Goal: Transaction & Acquisition: Purchase product/service

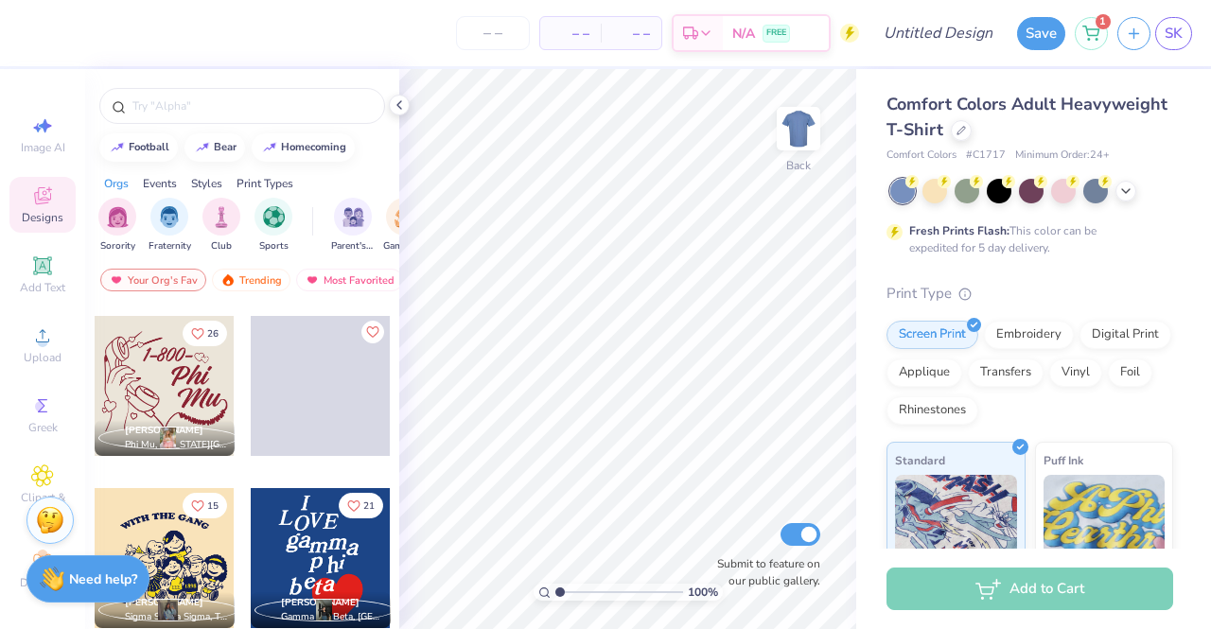
scroll to position [337, 0]
click at [972, 130] on div at bounding box center [961, 128] width 21 height 21
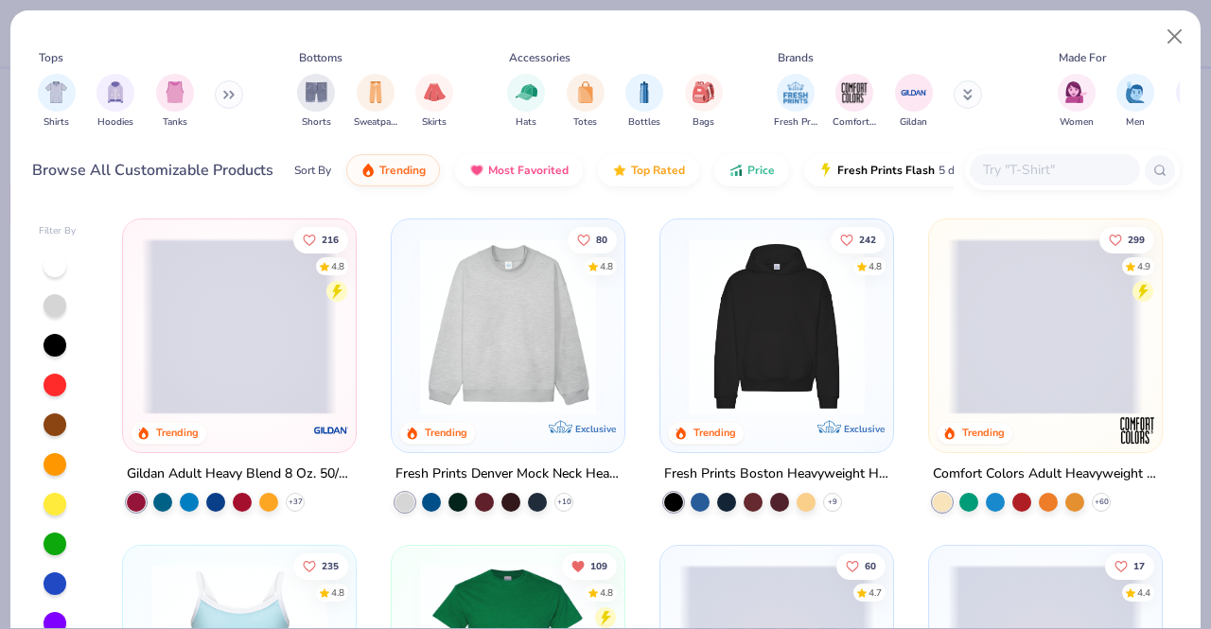
click at [1068, 170] on input "text" at bounding box center [1054, 170] width 146 height 22
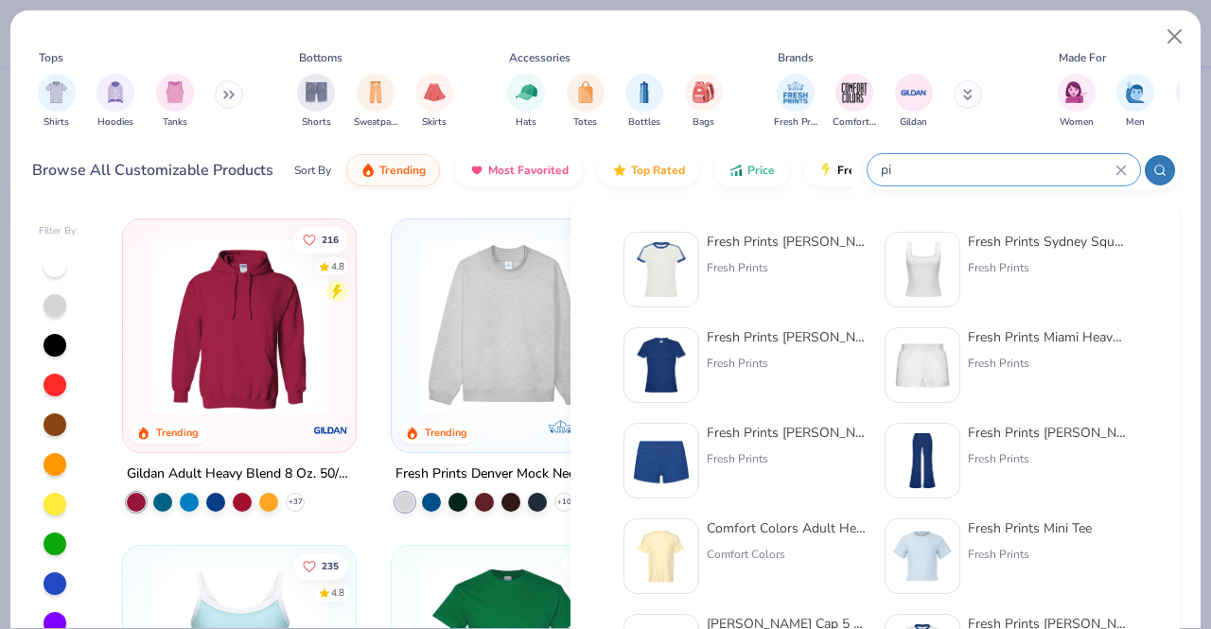
type input "p"
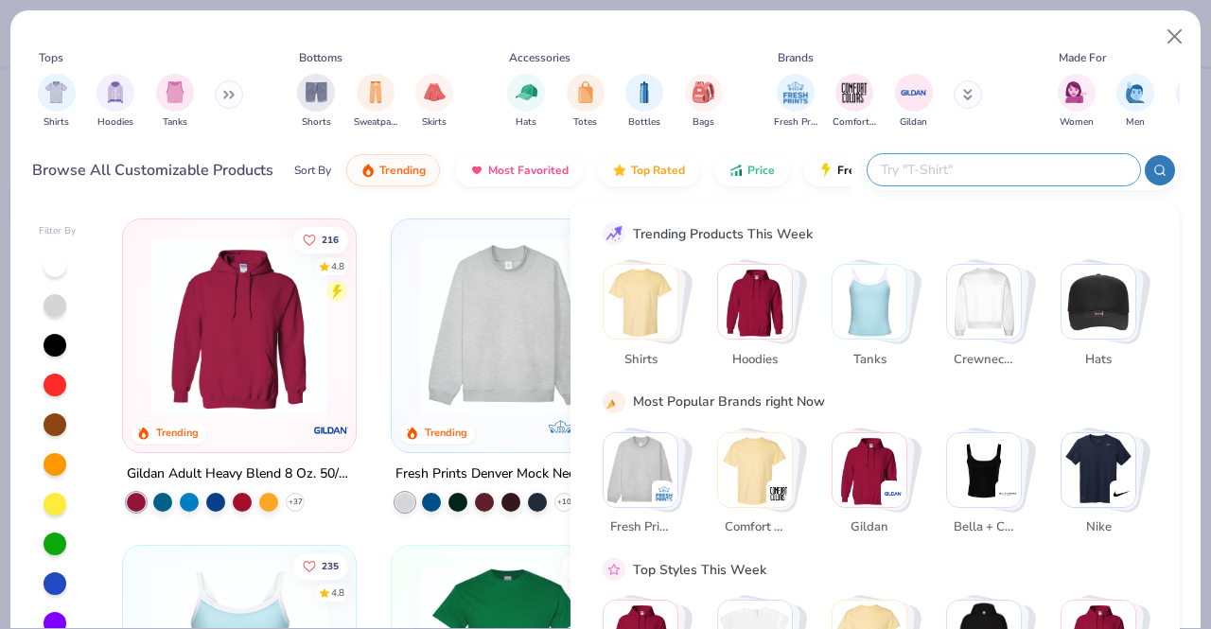
type input "b"
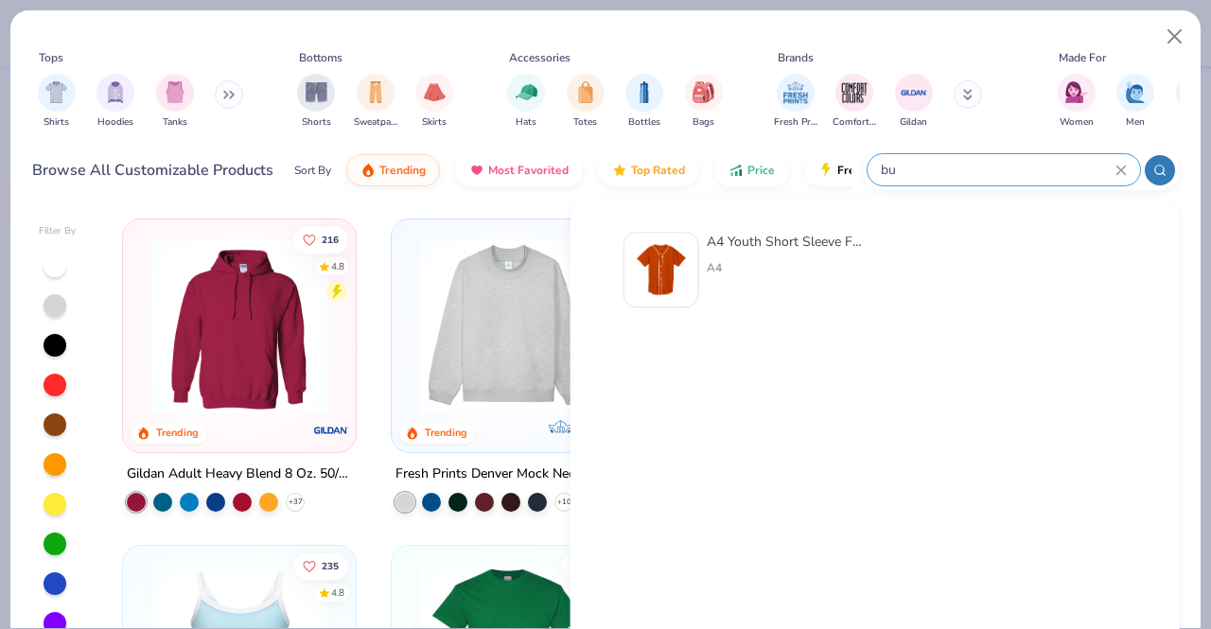
type input "b"
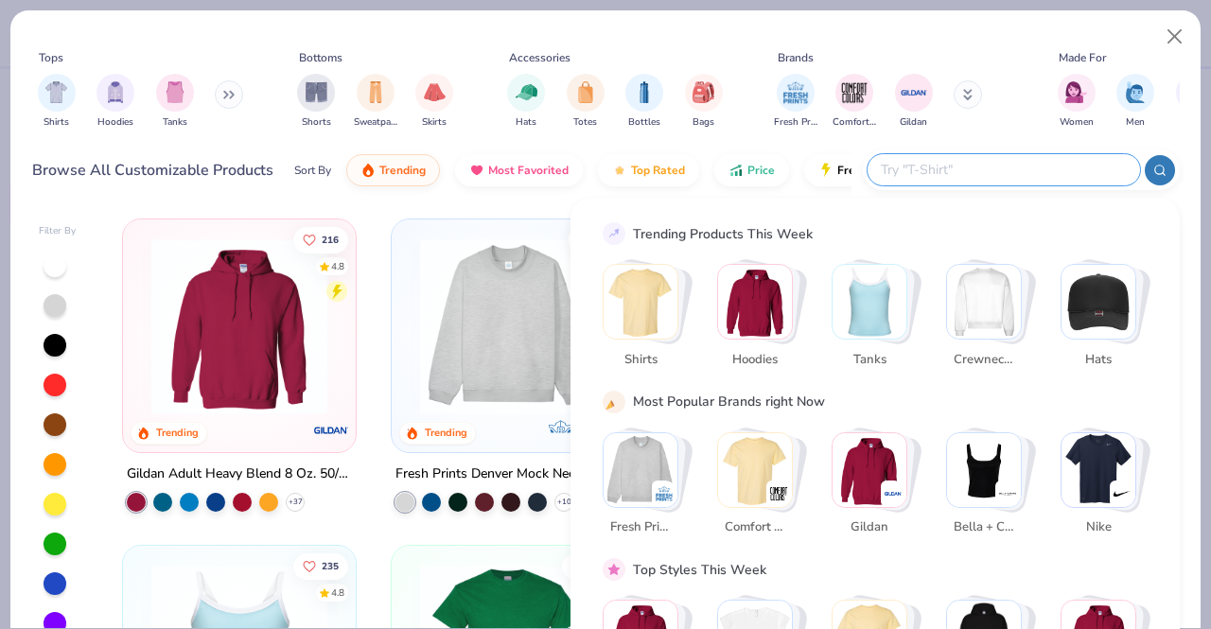
click at [949, 171] on body "– – Per Item – – Total Est. Delivery N/A FREE Design Title Save 1 SK Image AI D…" at bounding box center [605, 314] width 1211 height 629
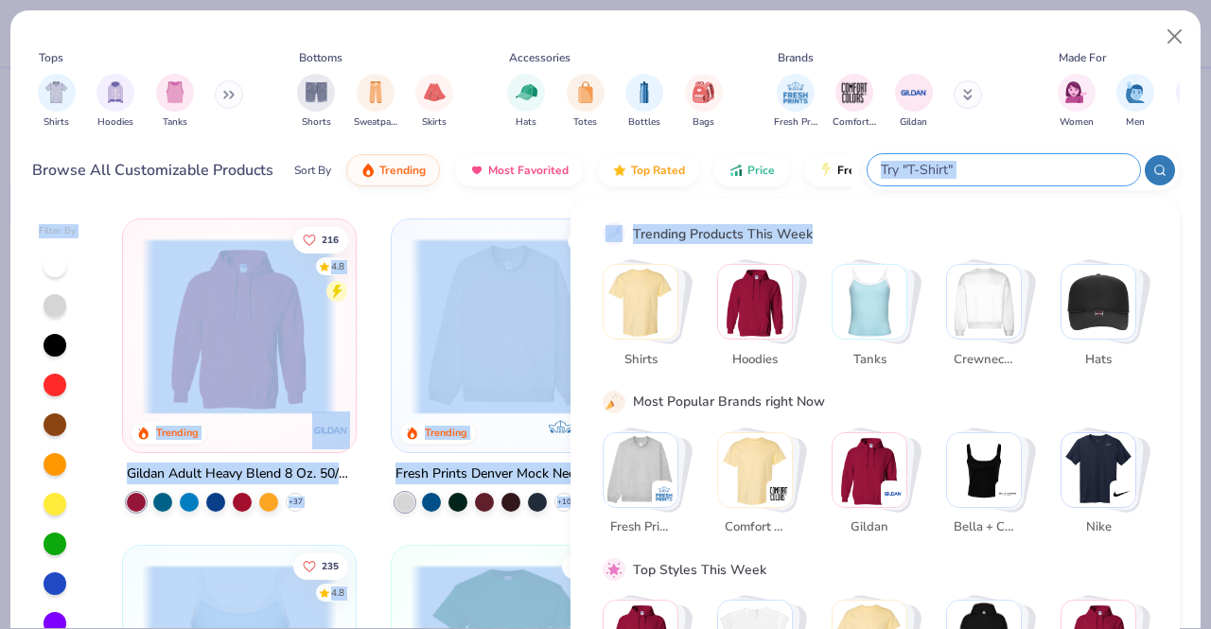
click at [997, 167] on input "text" at bounding box center [1003, 170] width 248 height 22
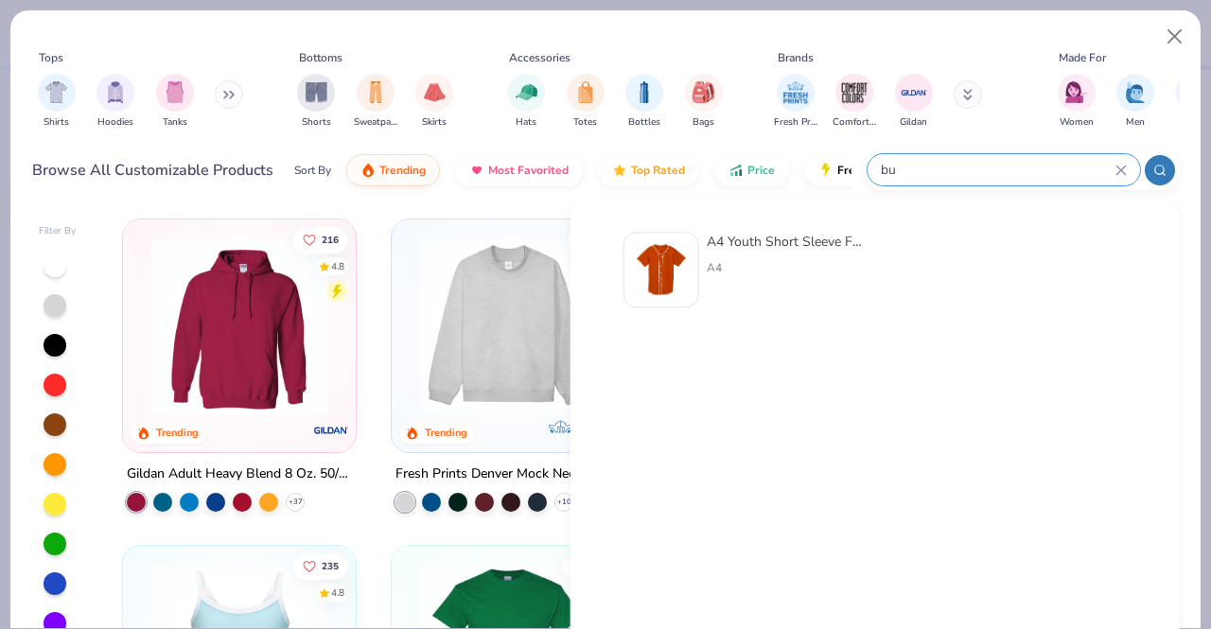
type input "b"
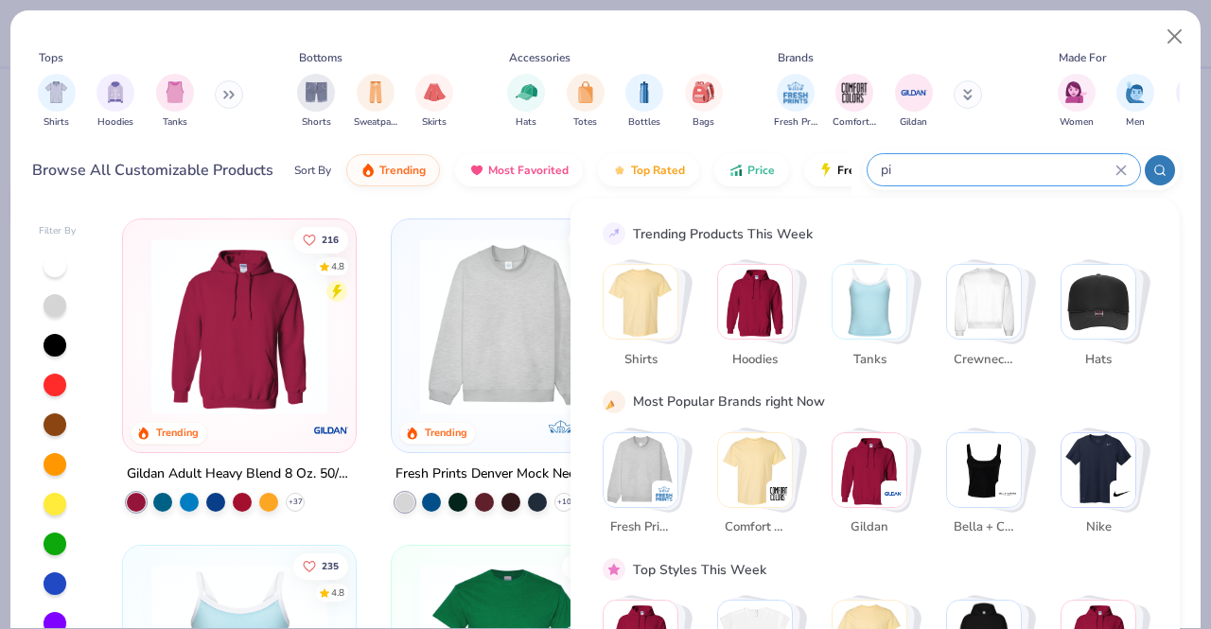
type input "pin"
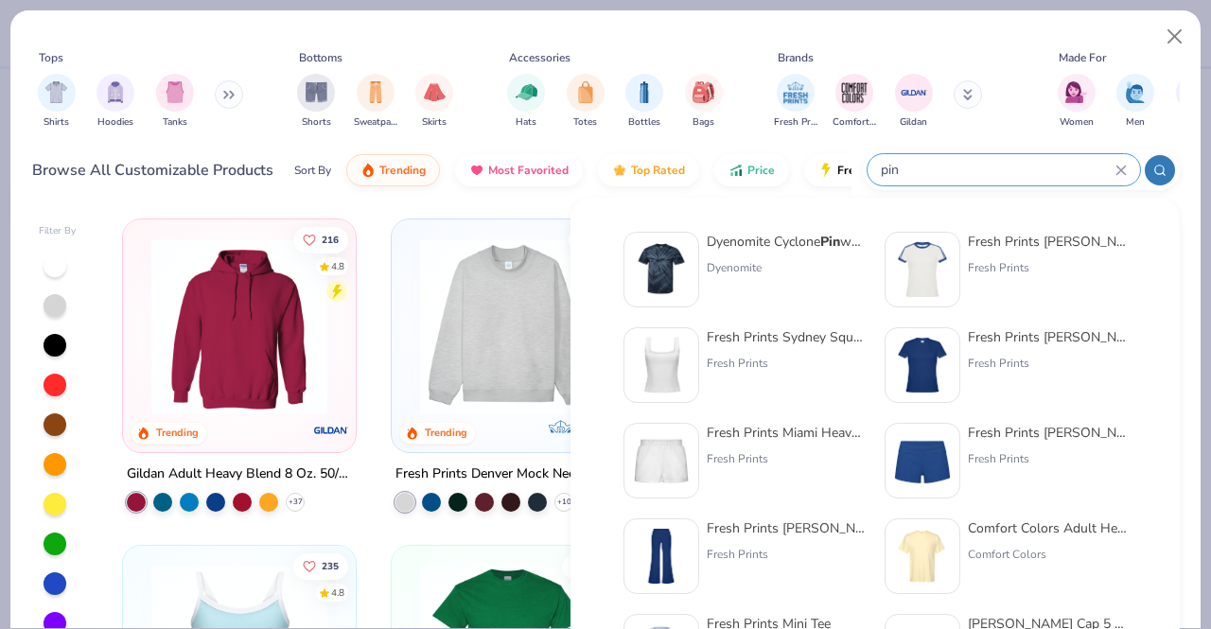
click at [1118, 169] on icon at bounding box center [1120, 170] width 11 height 11
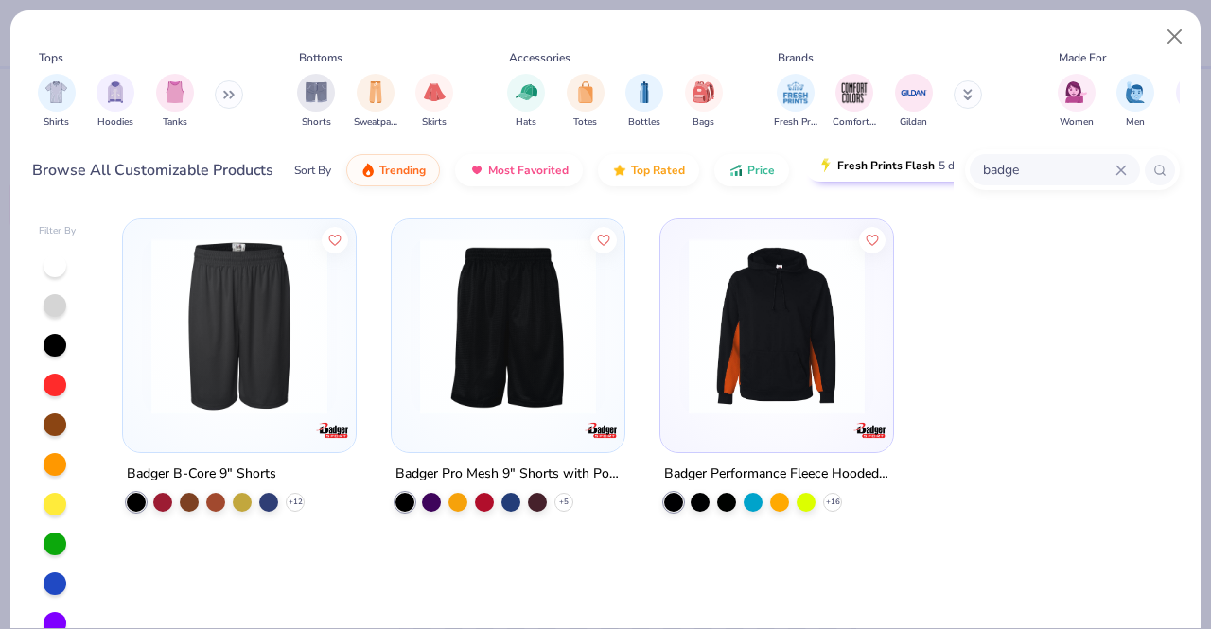
type input "badge"
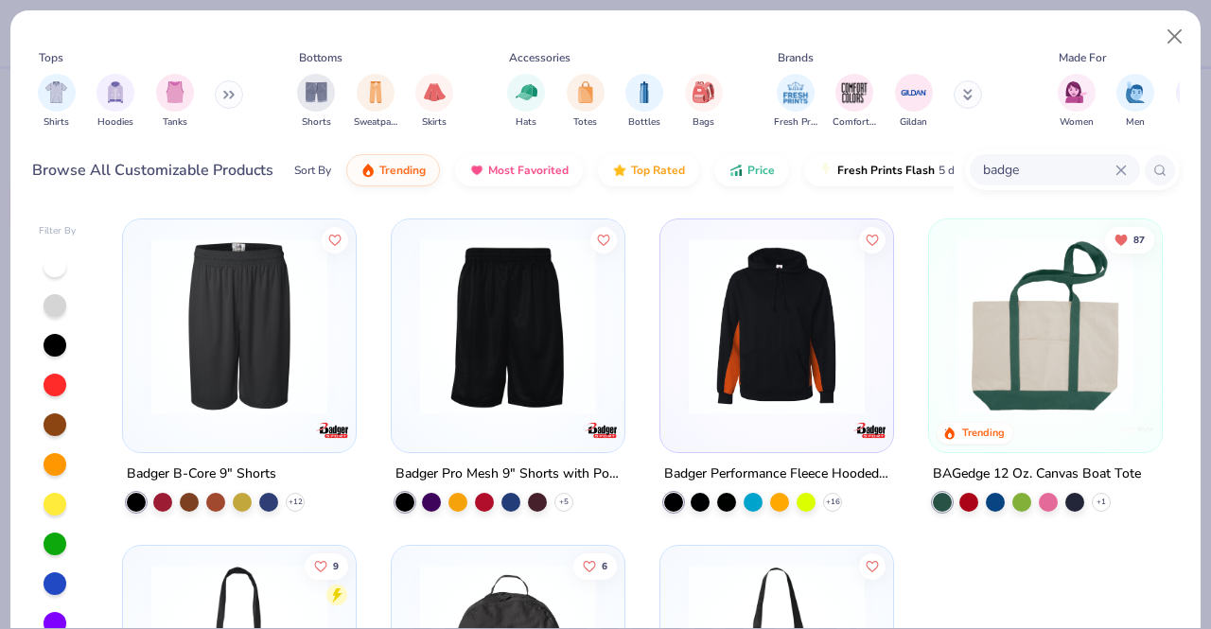
scroll to position [1, 0]
